Goal: Find specific page/section: Find specific page/section

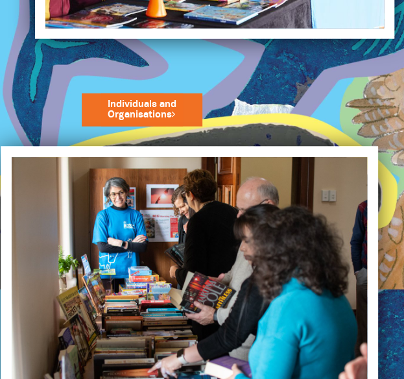
scroll to position [846, 0]
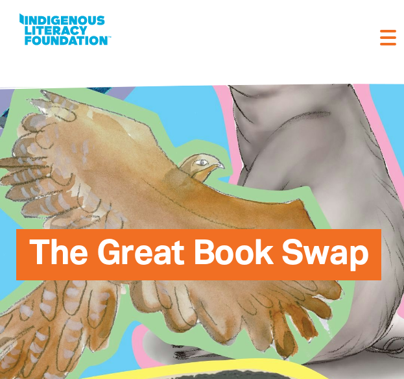
select select "AU"
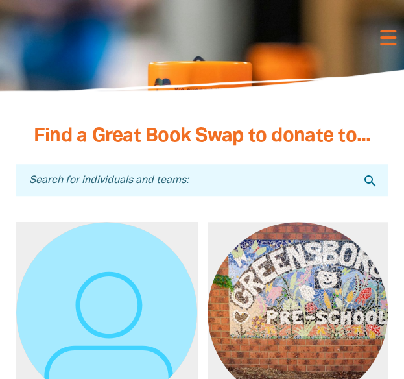
scroll to position [4969, 0]
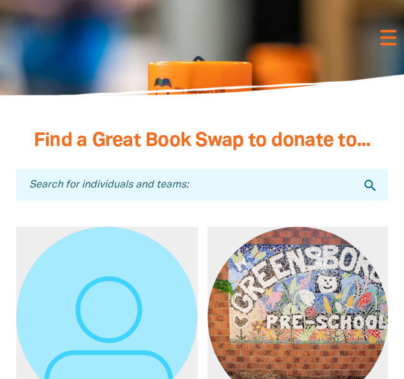
click at [199, 169] on input "Search for individuals and teams:" at bounding box center [202, 185] width 372 height 32
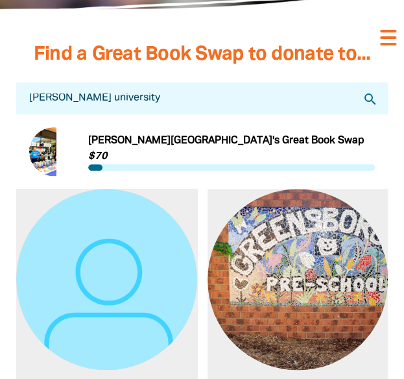
scroll to position [5057, 0]
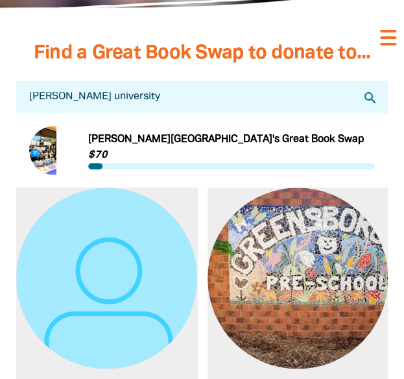
type input "[PERSON_NAME] university"
click at [108, 126] on link "Link to [PERSON_NAME][GEOGRAPHIC_DATA]'s Great Book Swap" at bounding box center [202, 150] width 346 height 49
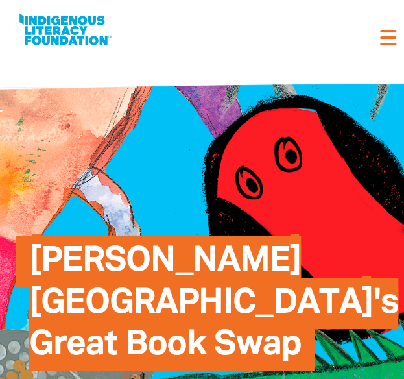
click at [377, 49] on div "What is the Great Book Swap? Find an event Log In Sign Up Donate What is the Gr…" at bounding box center [201, 29] width 391 height 59
click at [377, 47] on div "What is the Great Book Swap? Find an event Log In Sign Up Donate What is the Gr…" at bounding box center [206, 30] width 381 height 40
click at [381, 43] on span at bounding box center [388, 44] width 16 height 3
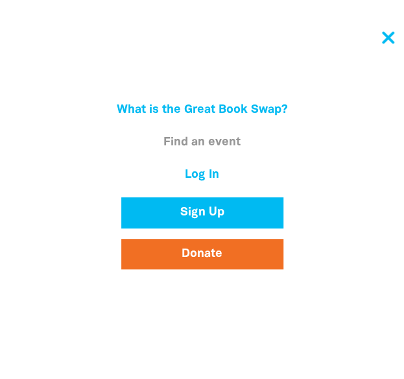
click at [236, 149] on link "Find an event" at bounding box center [201, 143] width 323 height 22
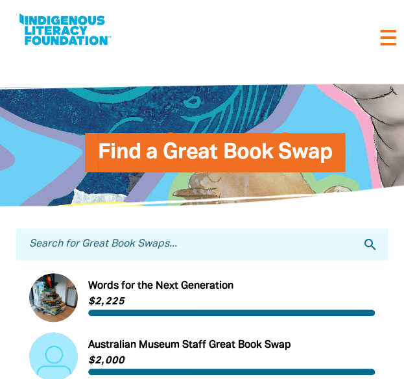
scroll to position [119, 0]
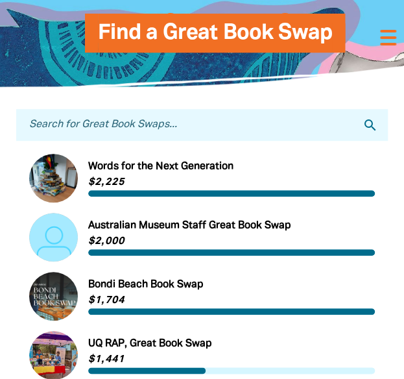
click at [222, 120] on input "Search for Great Book Swaps..." at bounding box center [202, 125] width 372 height 32
type input "[PERSON_NAME] university"
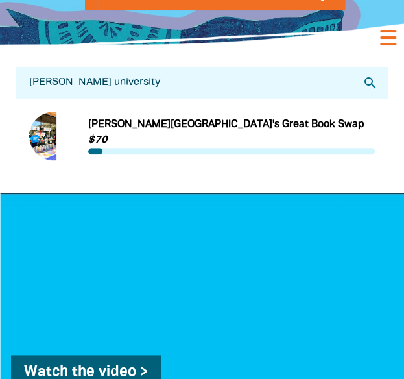
scroll to position [159, 0]
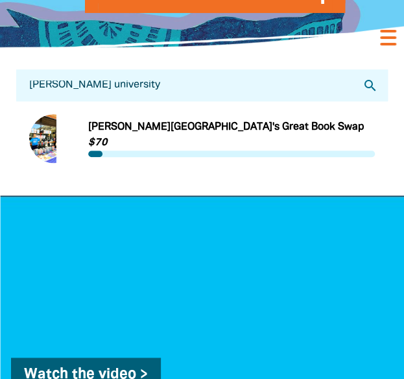
click at [56, 121] on link "Link to [PERSON_NAME][GEOGRAPHIC_DATA]'s Great Book Swap" at bounding box center [202, 138] width 346 height 49
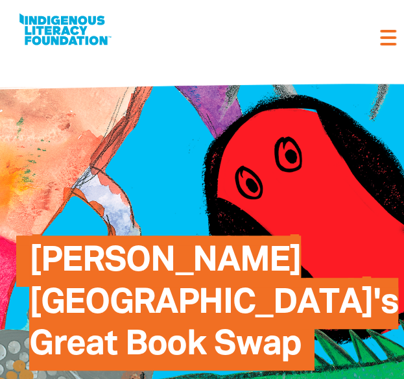
click at [157, 3] on div "What is the Great Book Swap? Find an event Log In Sign Up Donate What is the Gr…" at bounding box center [201, 29] width 391 height 59
